Goal: Task Accomplishment & Management: Manage account settings

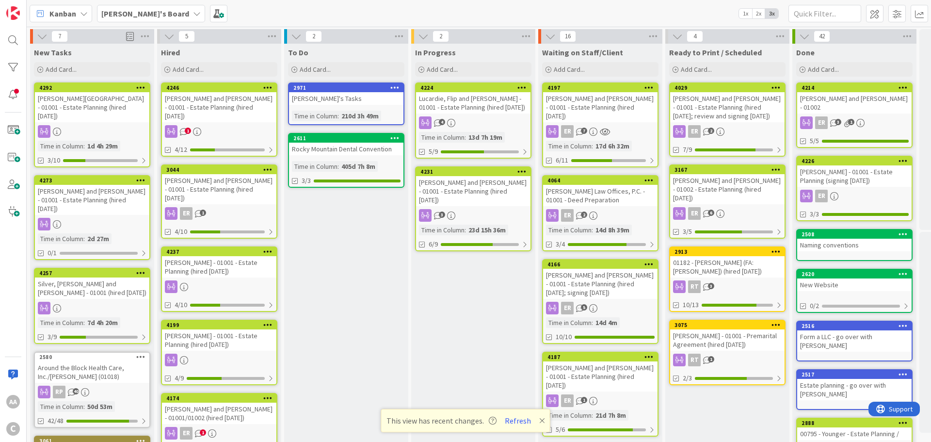
click at [720, 103] on div "[PERSON_NAME] and [PERSON_NAME] - 01001 - Estate Planning (hired [DATE]; review…" at bounding box center [727, 107] width 114 height 30
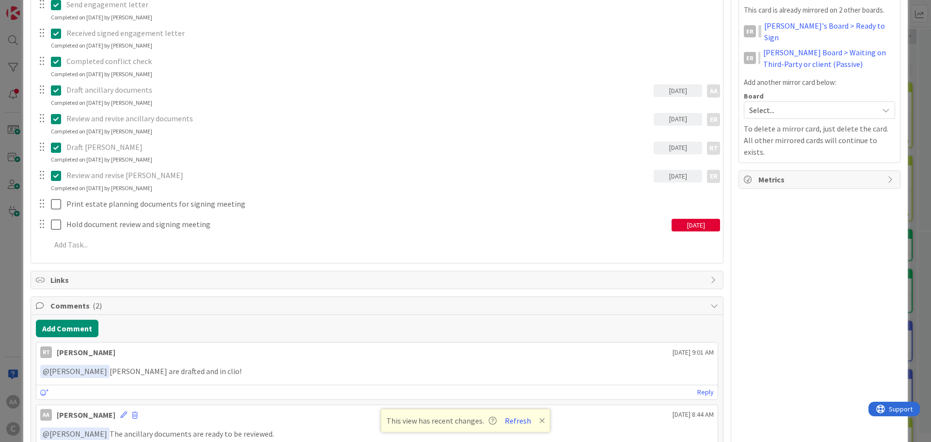
scroll to position [243, 0]
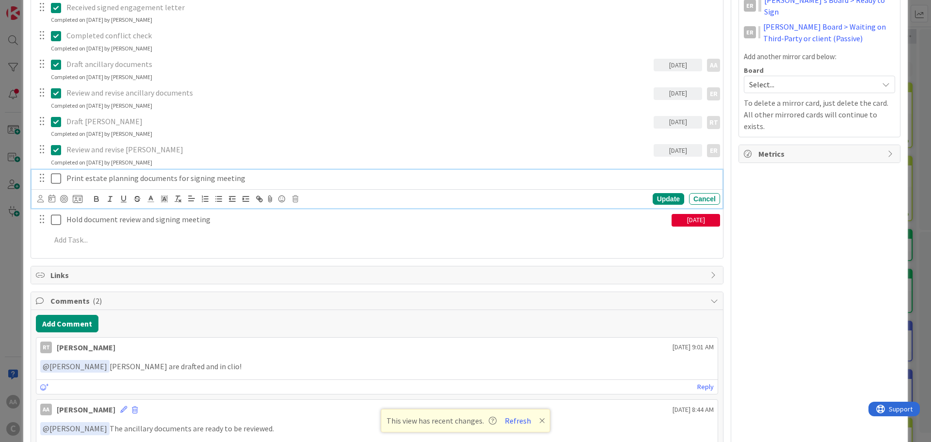
click at [55, 179] on icon at bounding box center [56, 179] width 10 height 12
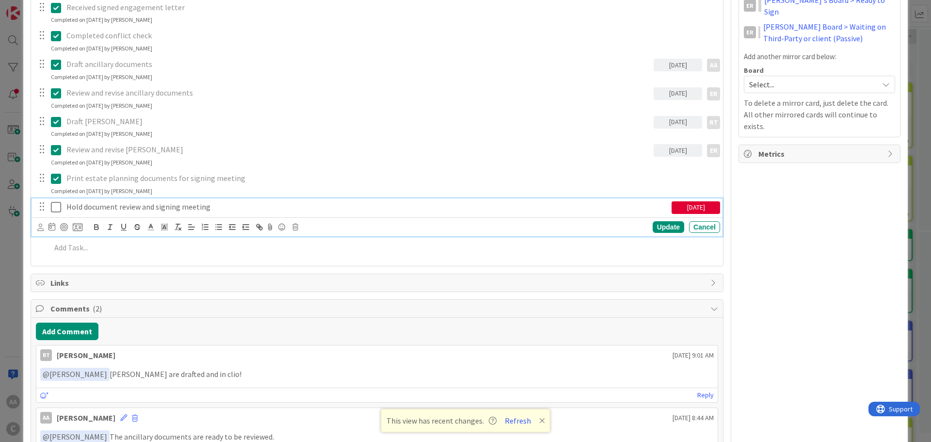
click at [57, 213] on button at bounding box center [57, 207] width 12 height 16
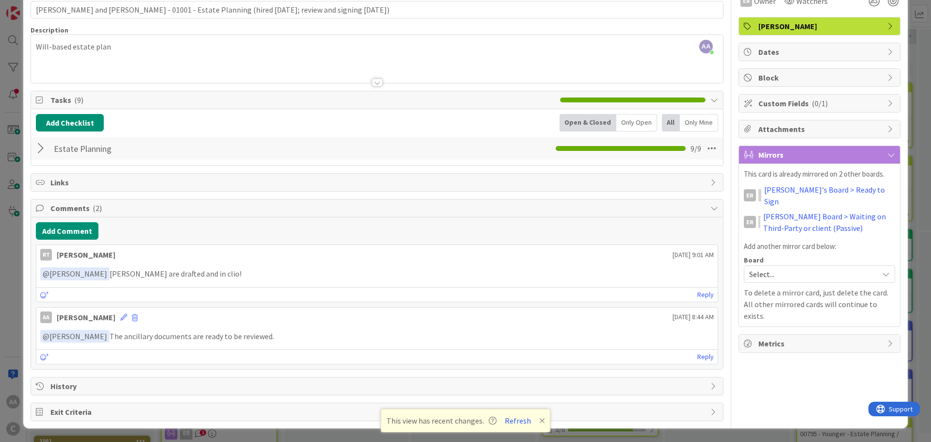
scroll to position [53, 0]
click at [57, 237] on button "Add Comment" at bounding box center [67, 230] width 63 height 17
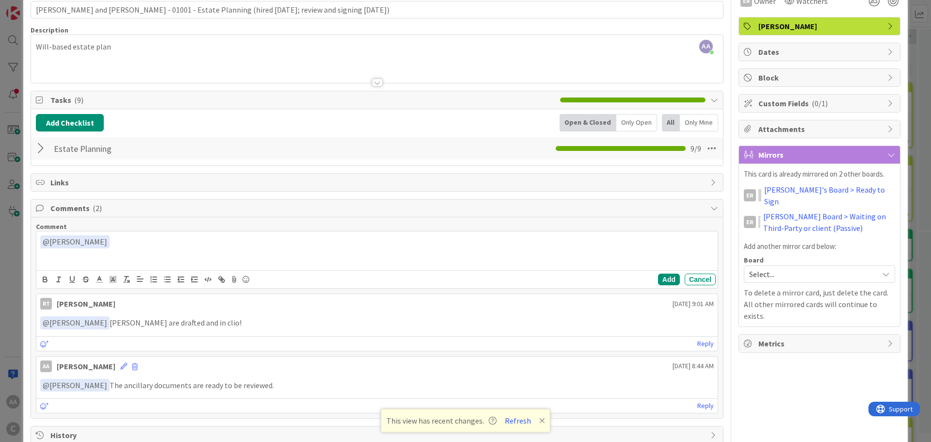
click at [78, 262] on div "﻿ @ [PERSON_NAME] ﻿ ER [PERSON_NAME]" at bounding box center [376, 250] width 681 height 39
click at [649, 279] on div "Add Cancel" at bounding box center [376, 279] width 681 height 18
click at [658, 280] on button "Add" at bounding box center [669, 280] width 22 height 12
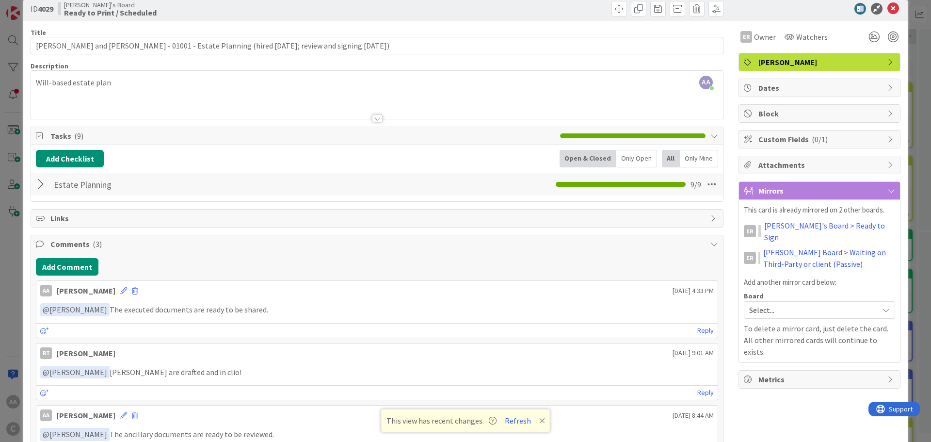
scroll to position [0, 0]
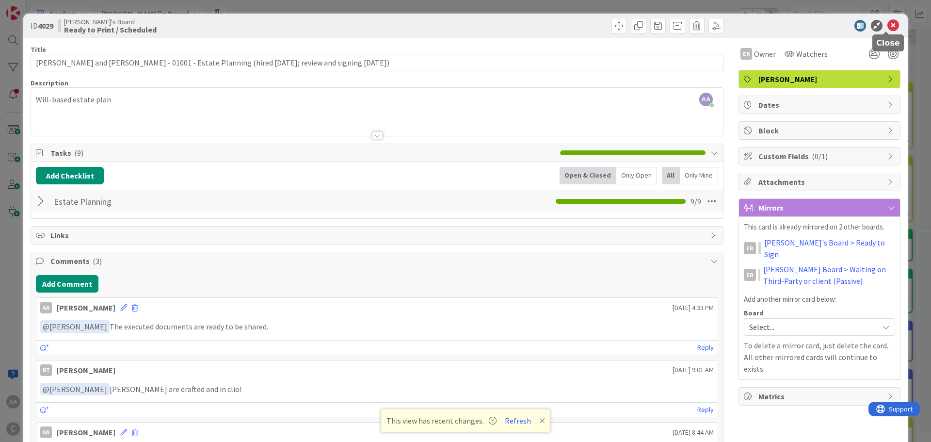
click at [888, 20] on icon at bounding box center [894, 26] width 12 height 12
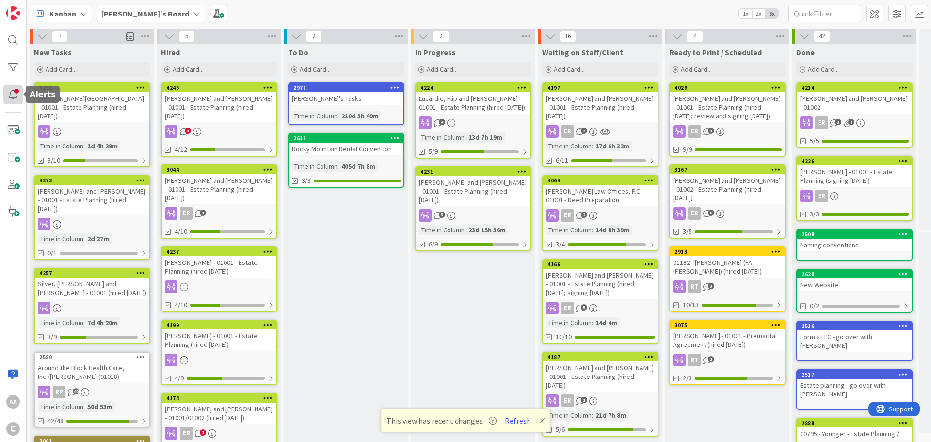
click at [7, 95] on div at bounding box center [12, 94] width 19 height 19
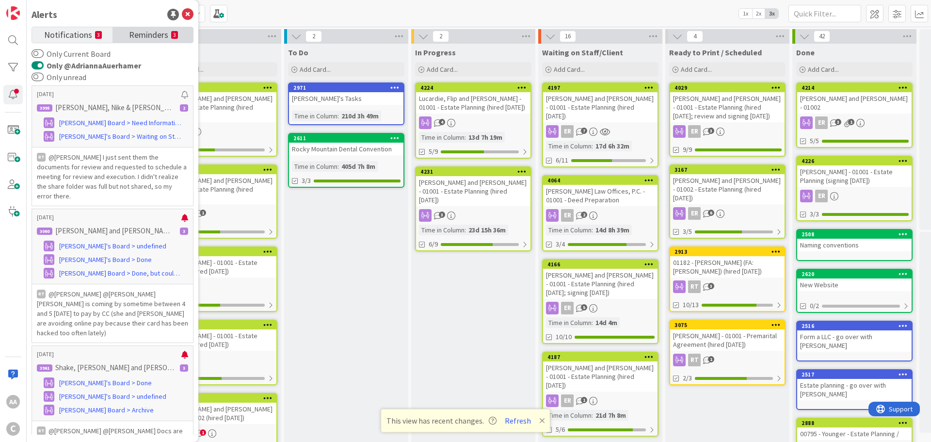
click at [145, 34] on span "Reminders" at bounding box center [148, 34] width 39 height 14
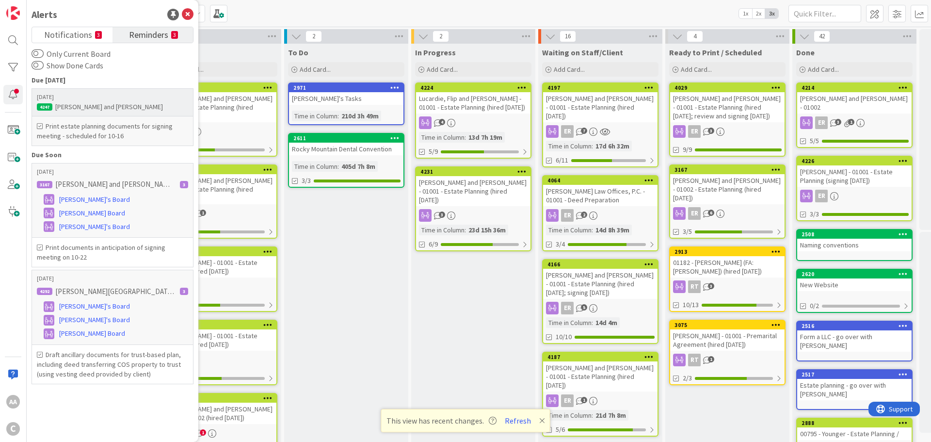
click at [91, 107] on div "[PERSON_NAME] and [PERSON_NAME]" at bounding box center [112, 106] width 151 height 9
